Goal: Transaction & Acquisition: Register for event/course

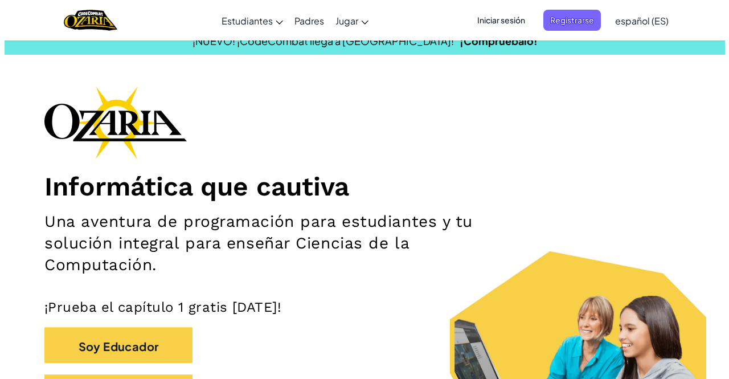
scroll to position [12, 0]
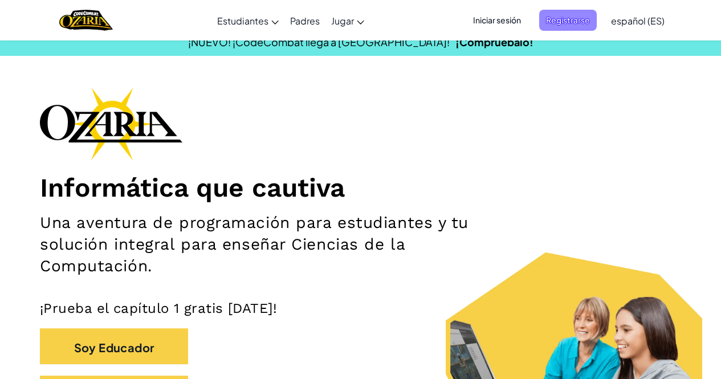
click at [560, 21] on font "Registrarse" at bounding box center [568, 20] width 44 height 10
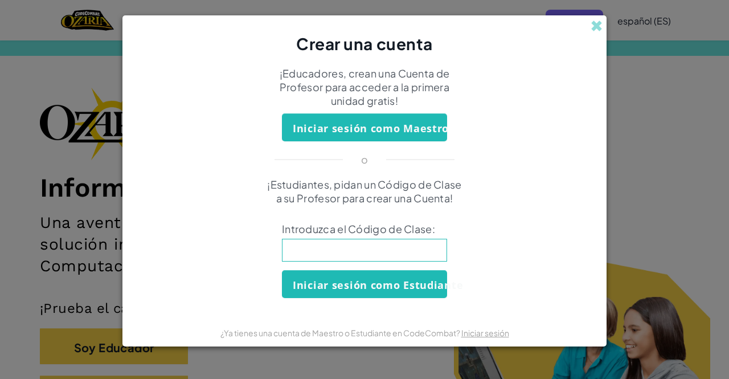
click at [416, 247] on input at bounding box center [364, 250] width 165 height 23
type input "LifeFalseSpoon"
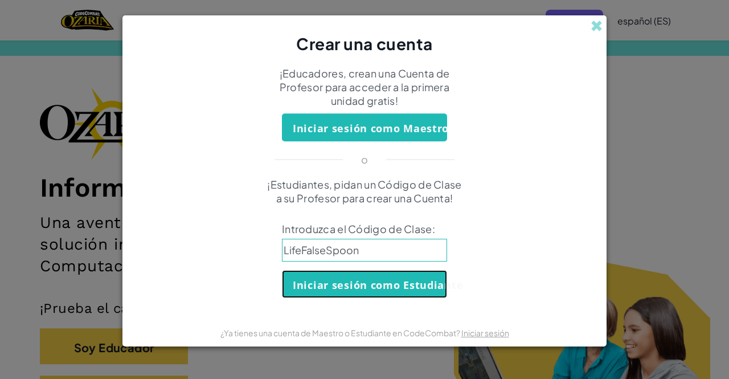
click at [393, 278] on font "Iniciar sesión como Estudiante" at bounding box center [378, 285] width 170 height 14
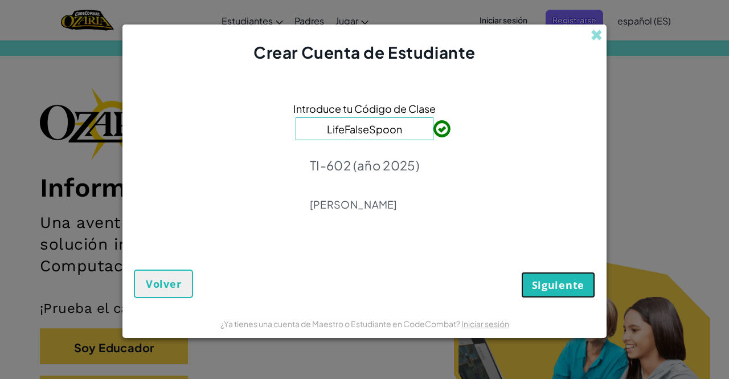
click at [563, 284] on font "Siguiente" at bounding box center [558, 285] width 52 height 14
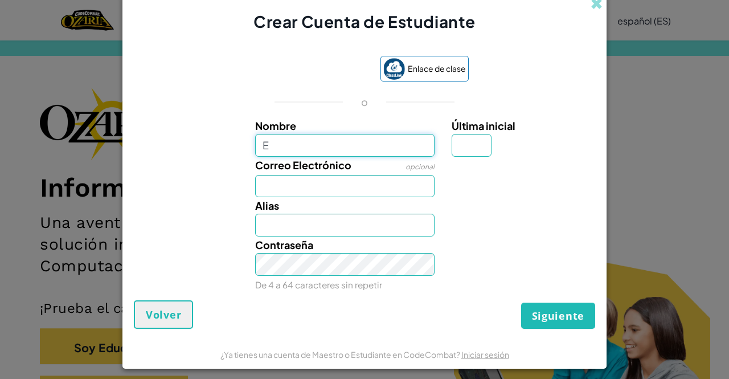
type input "[PERSON_NAME]"
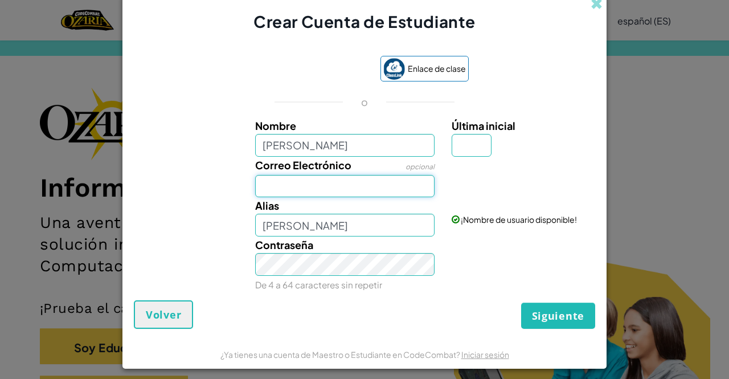
click at [353, 187] on input "Correo Electrónico" at bounding box center [345, 186] width 180 height 23
type input "[EMAIL_ADDRESS][DOMAIN_NAME]"
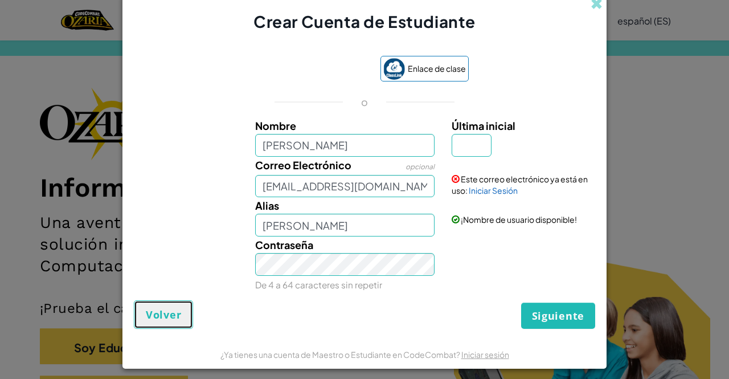
click at [176, 319] on font "Volver" at bounding box center [163, 315] width 35 height 14
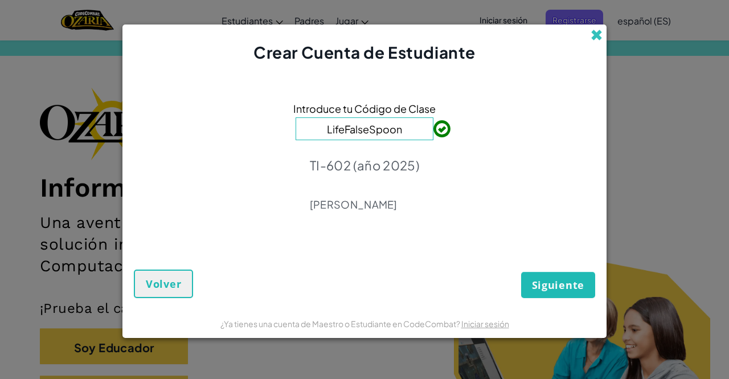
click at [596, 31] on span at bounding box center [597, 35] width 12 height 12
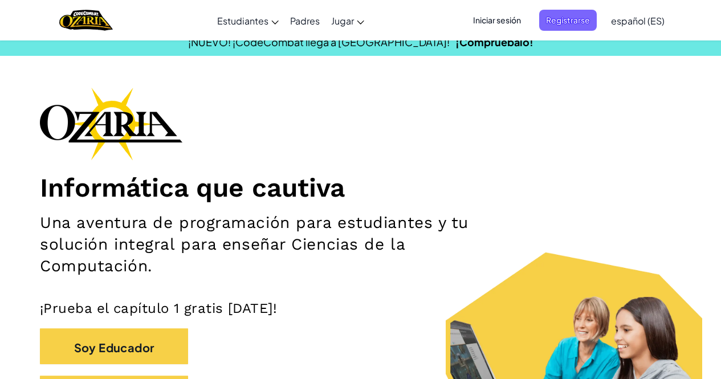
click at [499, 17] on font "Iniciar sesión" at bounding box center [497, 20] width 48 height 10
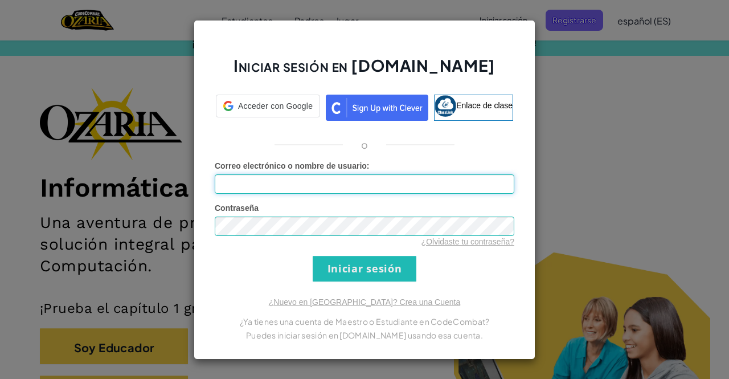
type input "[EMAIL_ADDRESS][DOMAIN_NAME]"
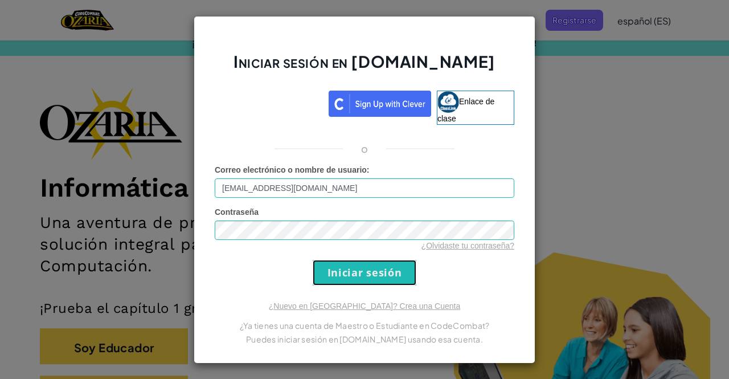
click at [350, 268] on input "Iniciar sesión" at bounding box center [365, 273] width 104 height 26
